Goal: Navigation & Orientation: Understand site structure

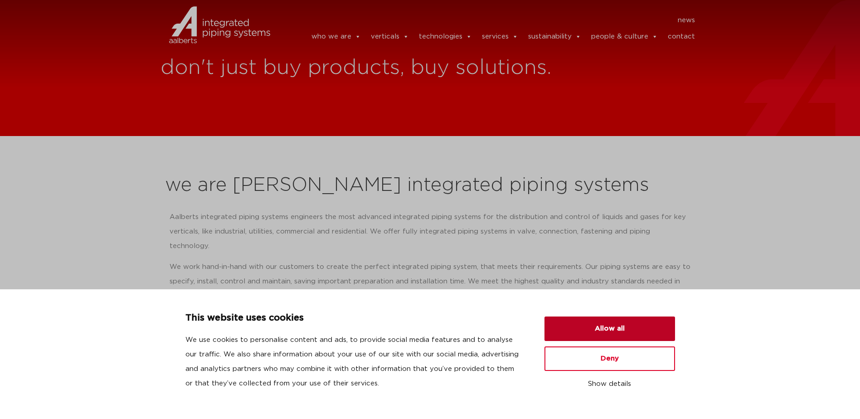
click at [614, 323] on button "Allow all" at bounding box center [610, 329] width 131 height 24
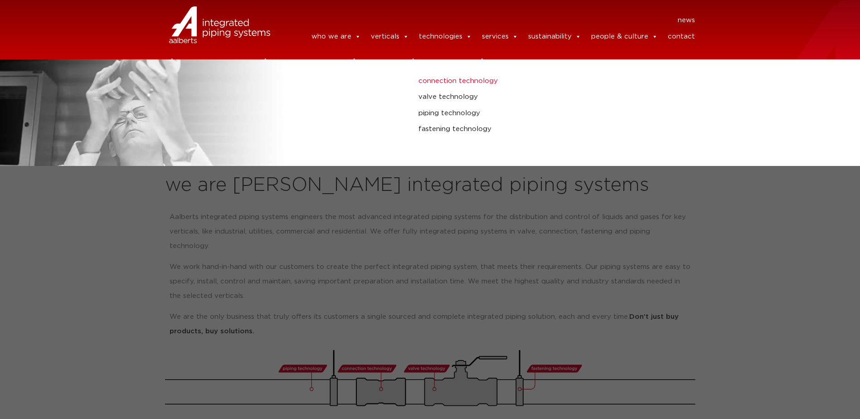
click at [451, 82] on link "connection technology" at bounding box center [580, 81] width 323 height 12
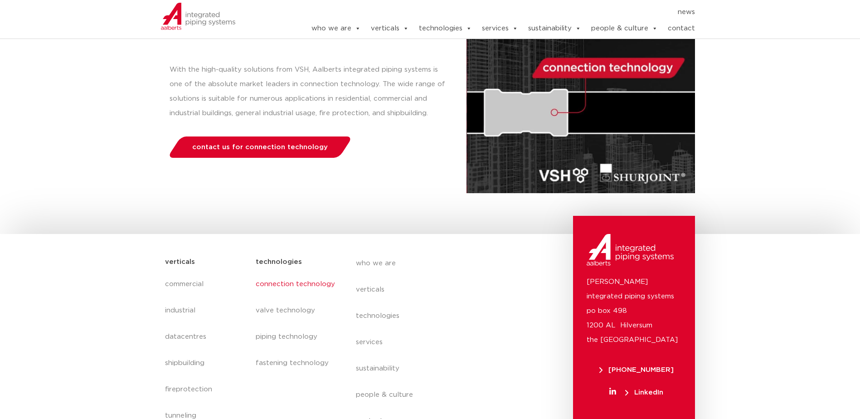
scroll to position [211, 0]
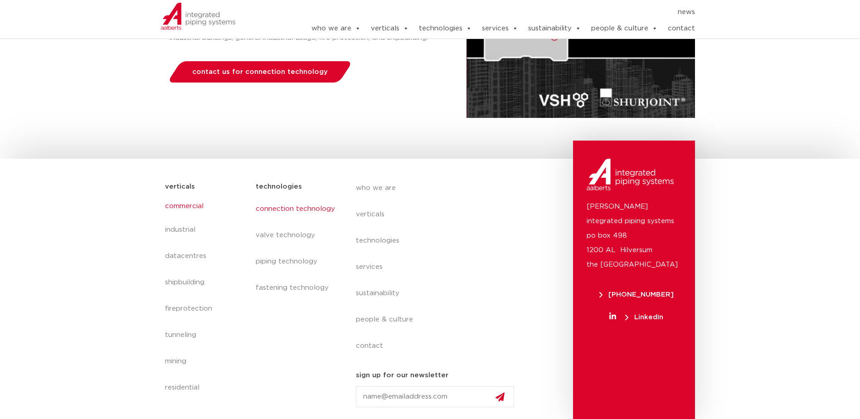
click at [192, 212] on link "commercial" at bounding box center [206, 206] width 82 height 21
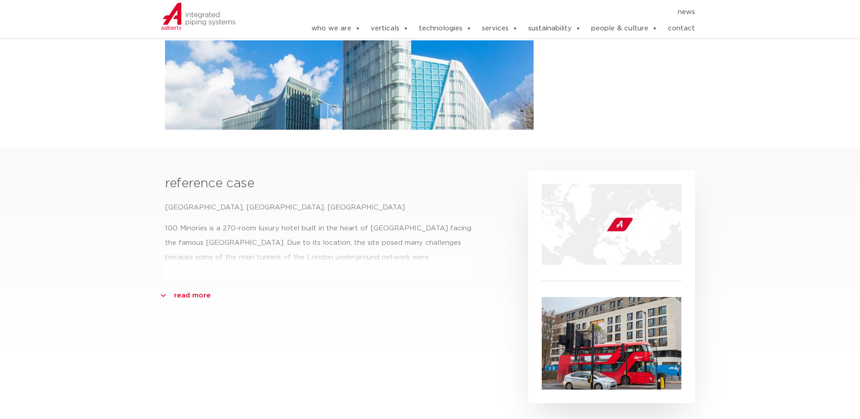
scroll to position [272, 0]
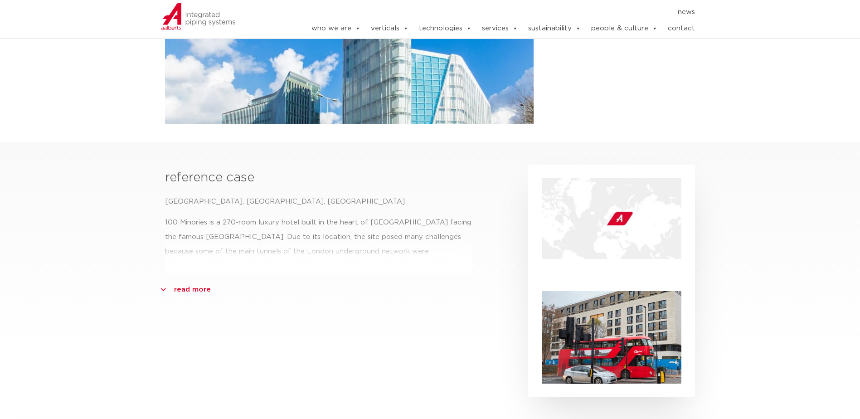
click at [204, 290] on link "read more" at bounding box center [192, 290] width 37 height 15
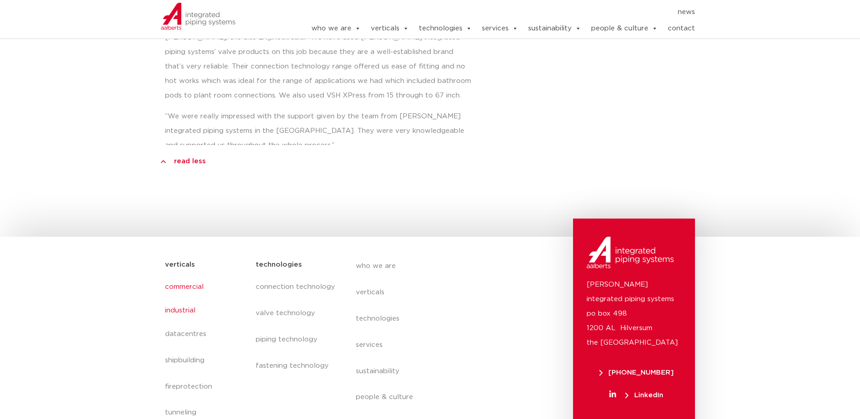
scroll to position [726, 0]
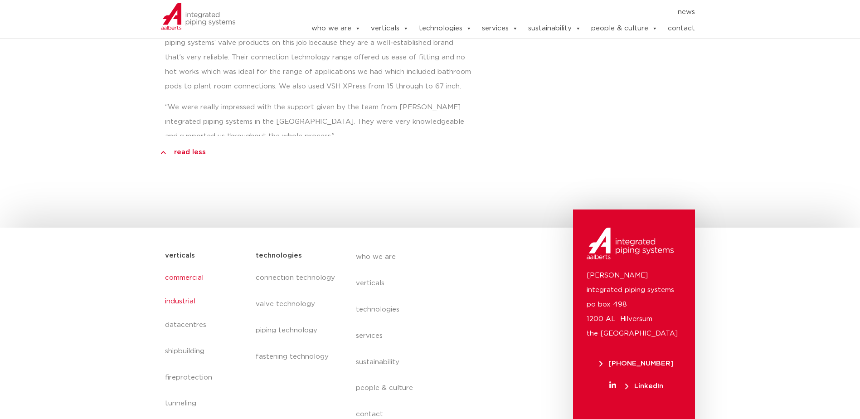
click at [188, 301] on link "industrial" at bounding box center [206, 301] width 82 height 21
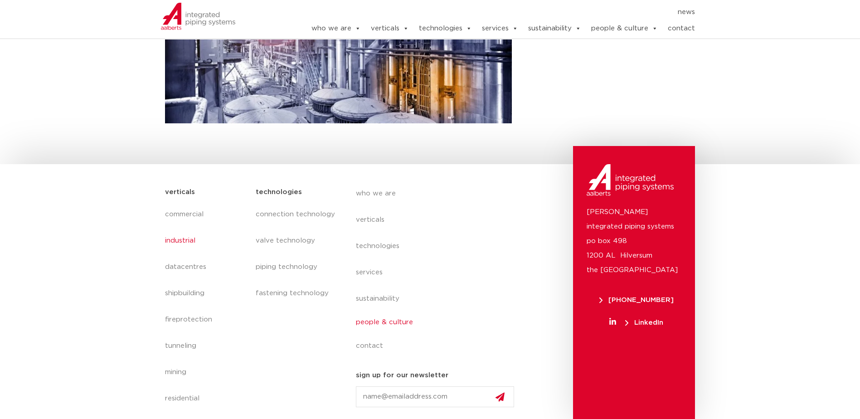
scroll to position [282, 0]
click at [374, 273] on link "services" at bounding box center [439, 269] width 166 height 21
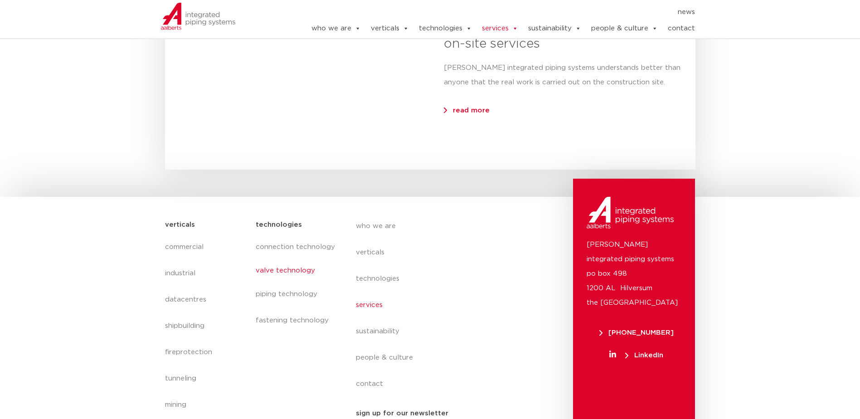
scroll to position [1294, 0]
